Goal: Task Accomplishment & Management: Complete application form

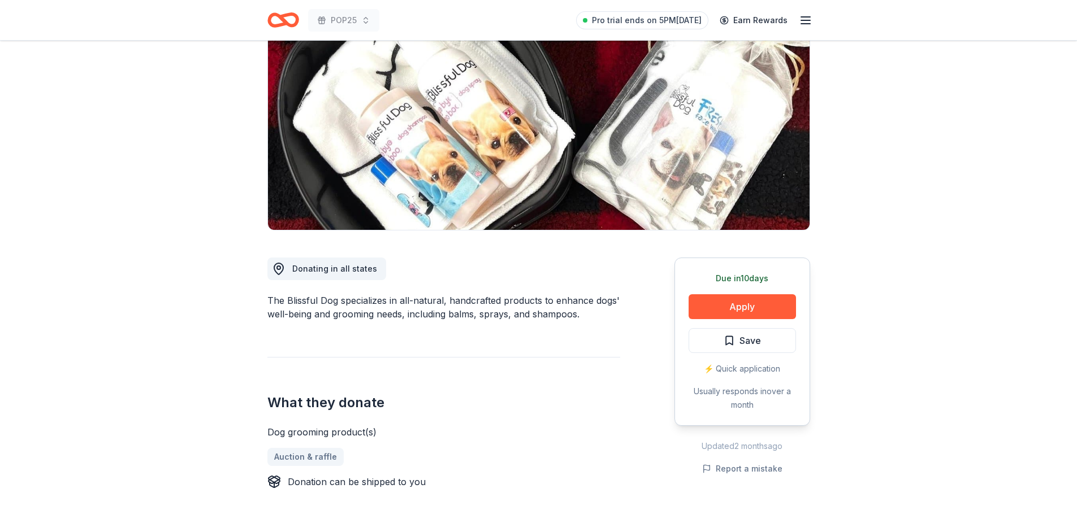
scroll to position [57, 0]
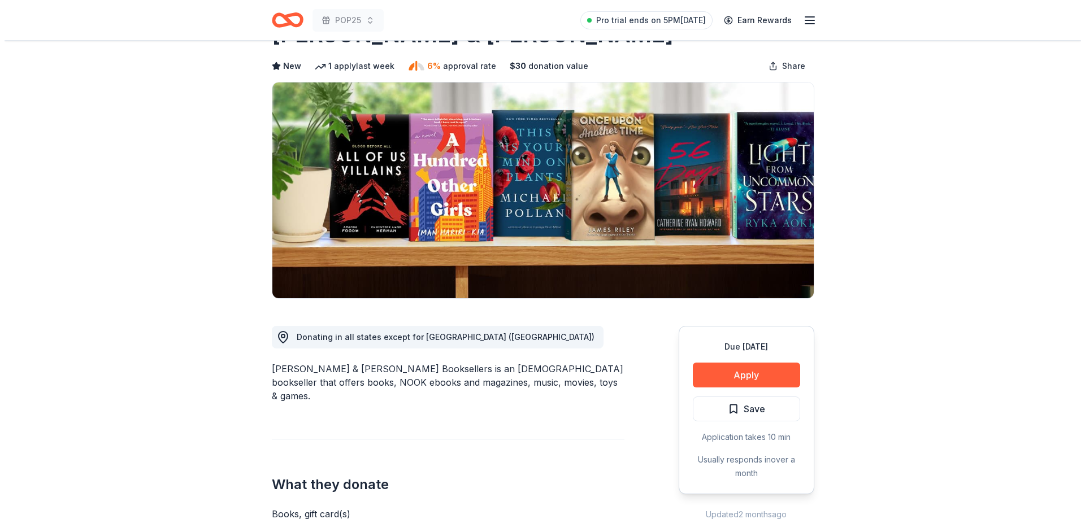
scroll to position [113, 0]
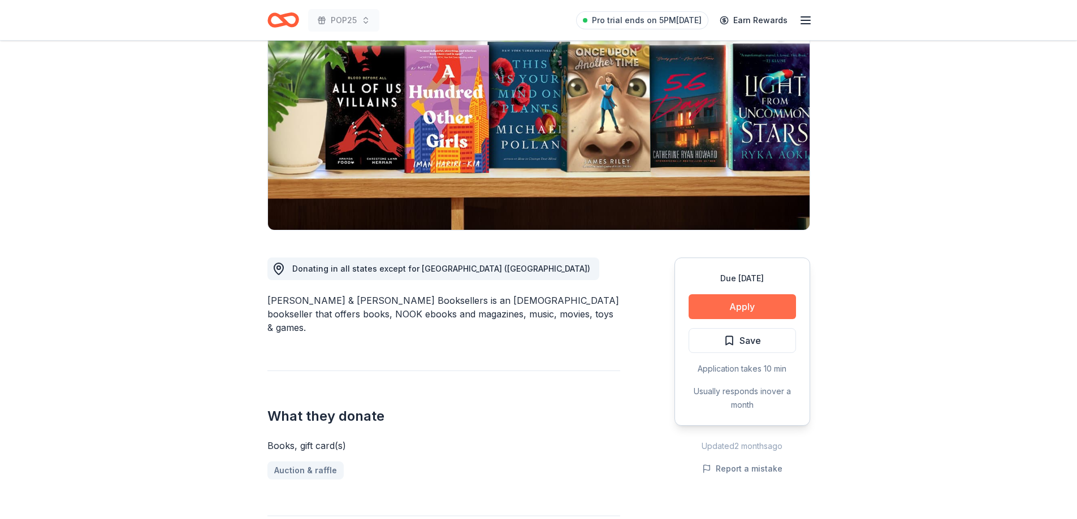
click at [748, 309] on button "Apply" at bounding box center [741, 306] width 107 height 25
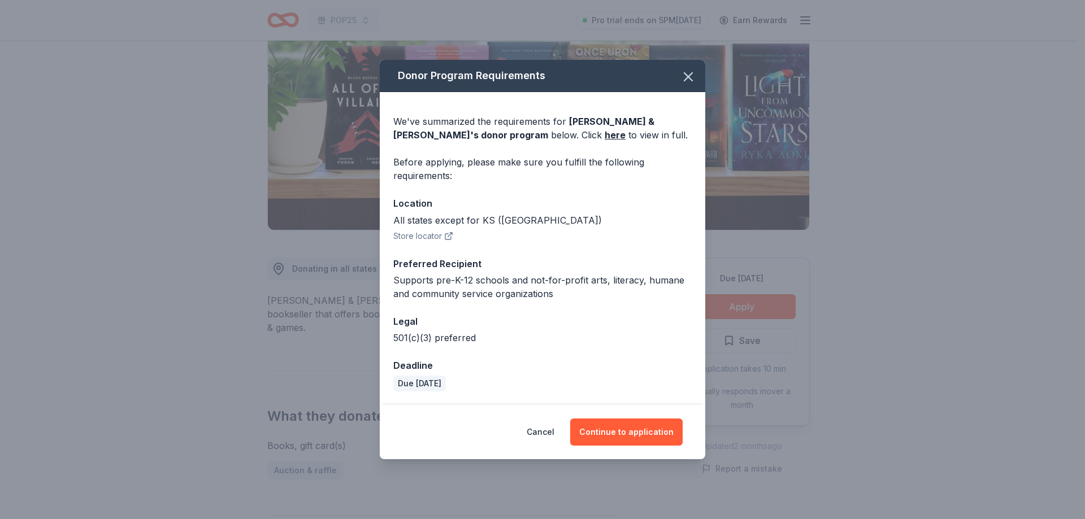
click at [602, 417] on div "Cancel Continue to application" at bounding box center [543, 432] width 326 height 54
click at [606, 429] on button "Continue to application" at bounding box center [626, 432] width 112 height 27
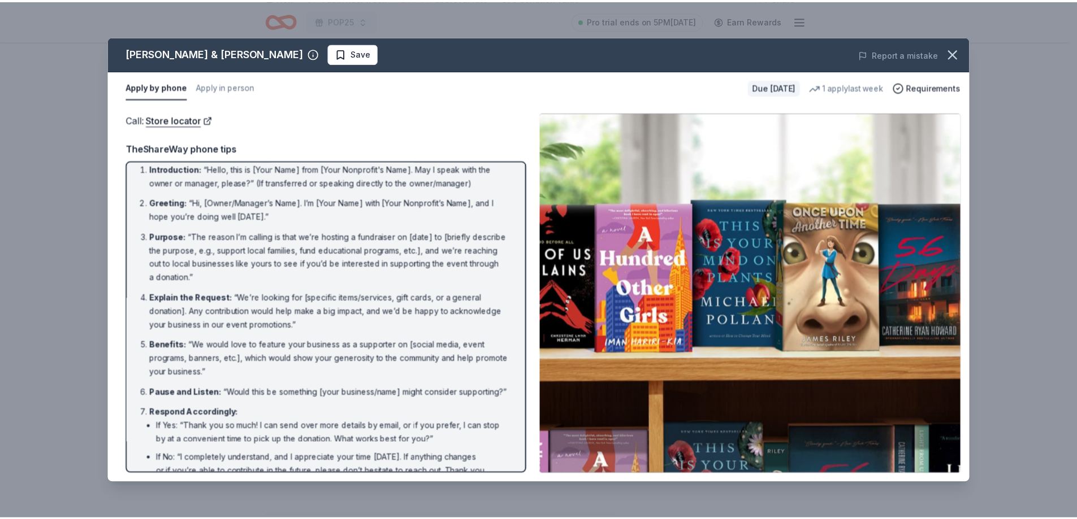
scroll to position [0, 0]
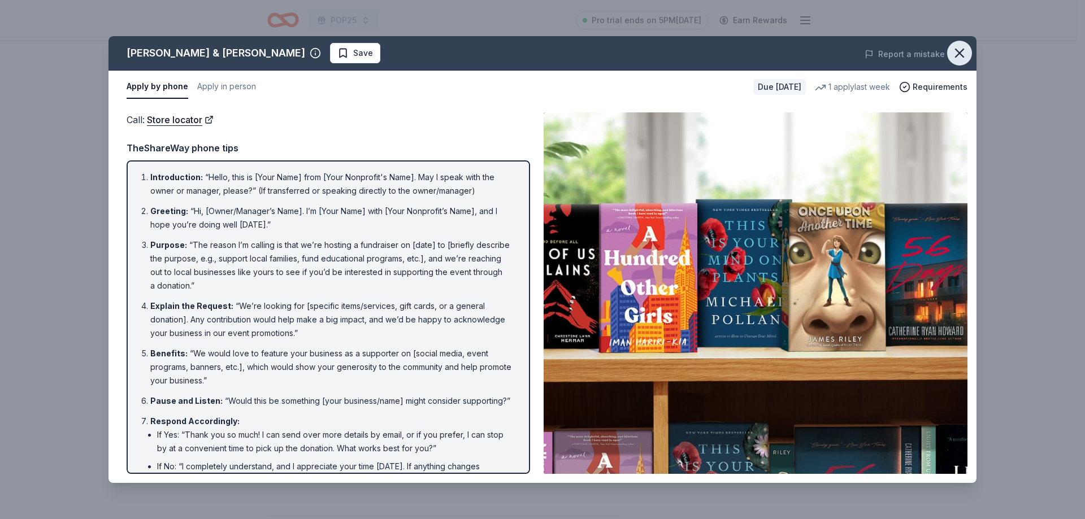
click at [948, 54] on button "button" at bounding box center [959, 53] width 25 height 25
